Goal: Navigation & Orientation: Find specific page/section

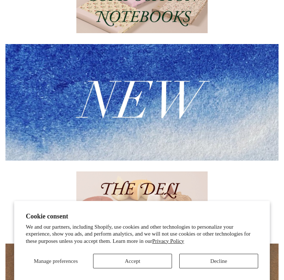
scroll to position [151, 0]
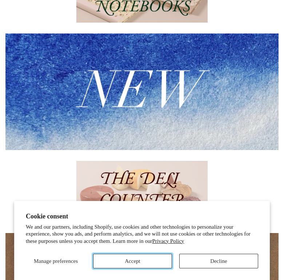
click at [132, 260] on button "Accept" at bounding box center [132, 261] width 79 height 15
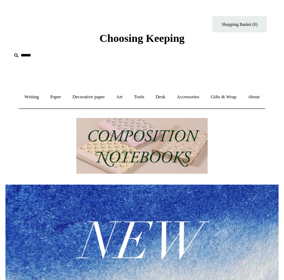
scroll to position [0, 0]
click at [42, 99] on link "Writing +" at bounding box center [31, 96] width 25 height 19
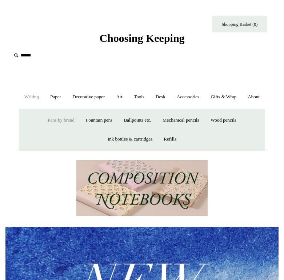
scroll to position [0, 547]
click at [57, 130] on link "Pens by brand +" at bounding box center [61, 120] width 37 height 19
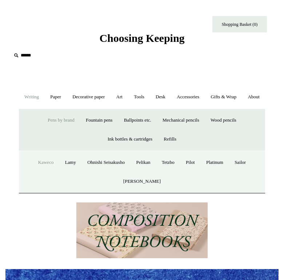
scroll to position [0, 0]
click at [247, 172] on link "Sailor" at bounding box center [240, 162] width 21 height 19
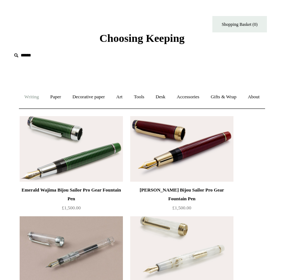
click at [37, 99] on link "Writing +" at bounding box center [31, 96] width 25 height 19
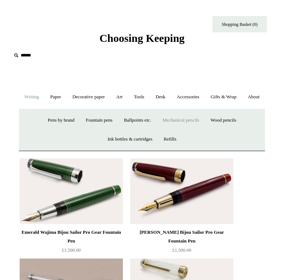
click at [202, 130] on link "Mechanical pencils +" at bounding box center [181, 120] width 47 height 19
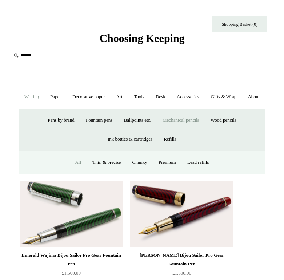
click at [72, 172] on link "All" at bounding box center [78, 162] width 16 height 19
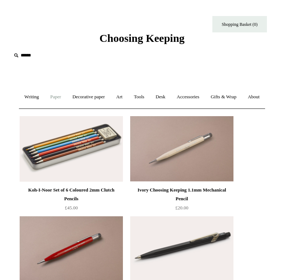
click at [66, 96] on link "Paper +" at bounding box center [55, 96] width 21 height 19
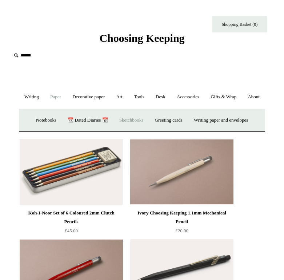
click at [129, 130] on link "Sketchbooks +" at bounding box center [131, 120] width 34 height 19
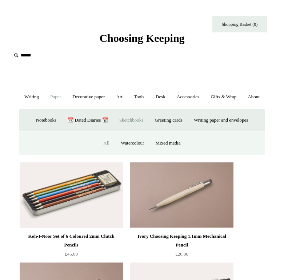
click at [106, 153] on link "All" at bounding box center [106, 143] width 16 height 19
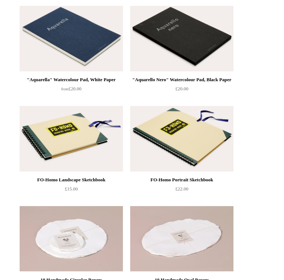
scroll to position [210, 0]
